Goal: Task Accomplishment & Management: Use online tool/utility

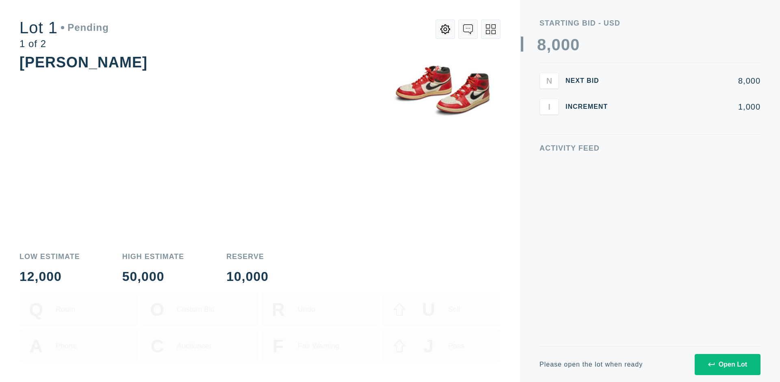
click at [727, 364] on div "Open Lot" at bounding box center [727, 364] width 39 height 7
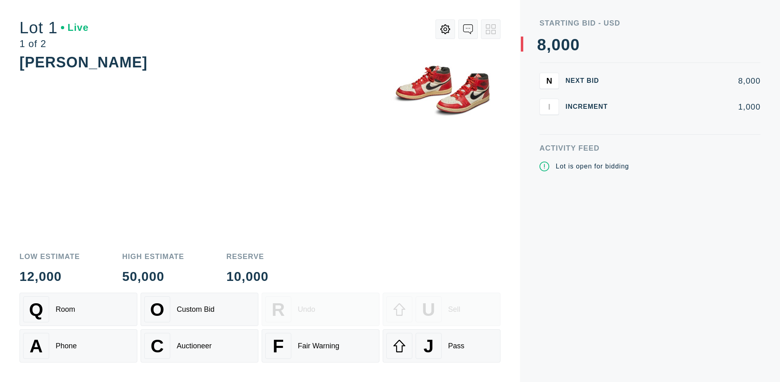
click at [78, 310] on div "Q Room" at bounding box center [78, 310] width 110 height 26
click at [442, 310] on div "U Sell" at bounding box center [441, 310] width 110 height 26
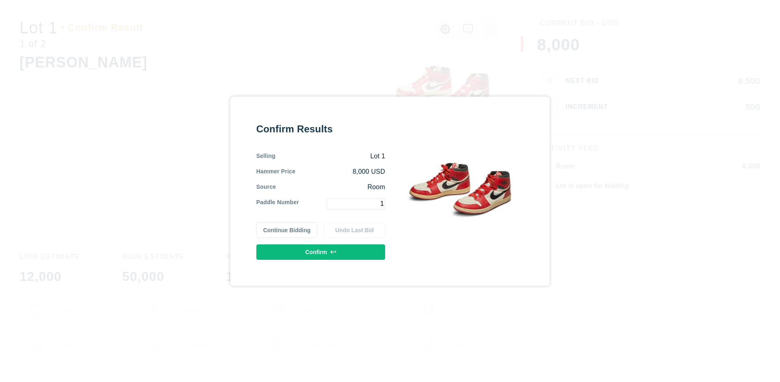
type input "1"
click at [321, 252] on button "Confirm" at bounding box center [320, 252] width 129 height 15
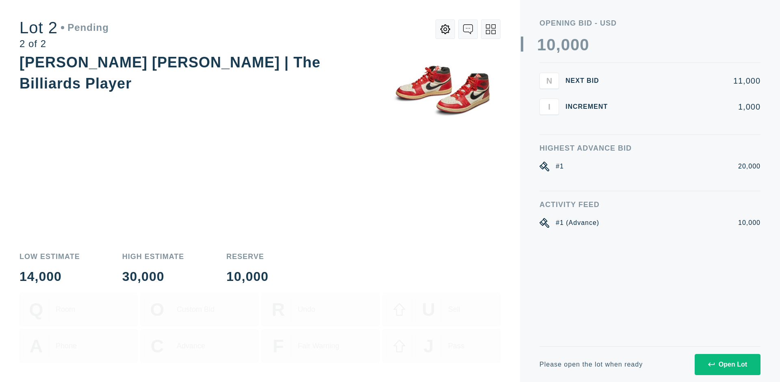
click at [727, 364] on div "Open Lot" at bounding box center [727, 364] width 39 height 7
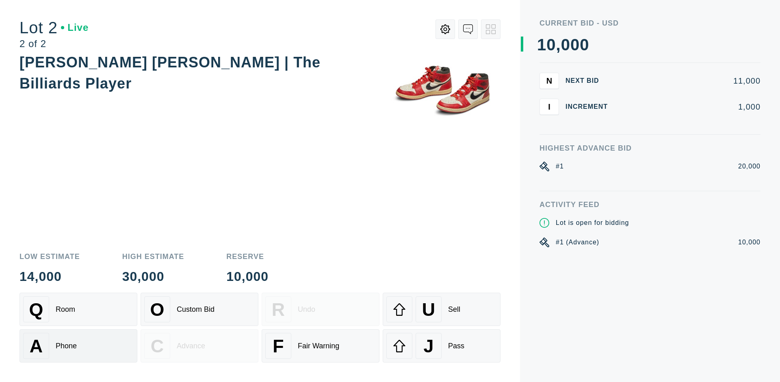
click at [78, 346] on div "A Phone" at bounding box center [78, 346] width 110 height 26
